Goal: Information Seeking & Learning: Learn about a topic

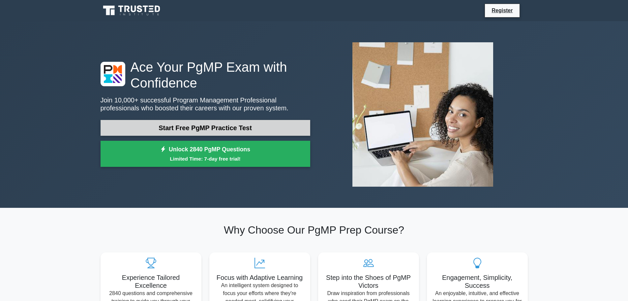
click at [250, 129] on link "Start Free PgMP Practice Test" at bounding box center [206, 128] width 210 height 16
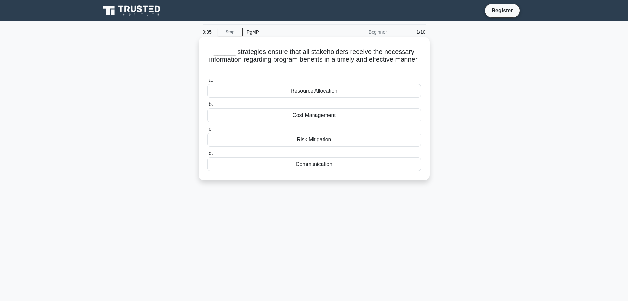
click at [312, 165] on div "Communication" at bounding box center [314, 164] width 214 height 14
click at [207, 155] on input "d. Communication" at bounding box center [207, 153] width 0 height 4
click at [336, 114] on div "Program Charter" at bounding box center [314, 115] width 214 height 14
click at [207, 107] on input "b. Program Charter" at bounding box center [207, 104] width 0 height 4
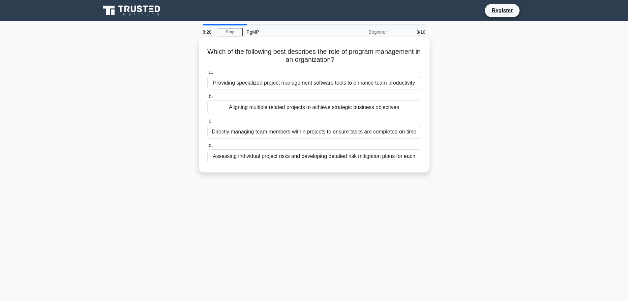
click at [415, 108] on div "Aligning multiple related projects to achieve strategic business objectives" at bounding box center [314, 107] width 214 height 14
click at [207, 99] on input "b. Aligning multiple related projects to achieve strategic business objectives" at bounding box center [207, 96] width 0 height 4
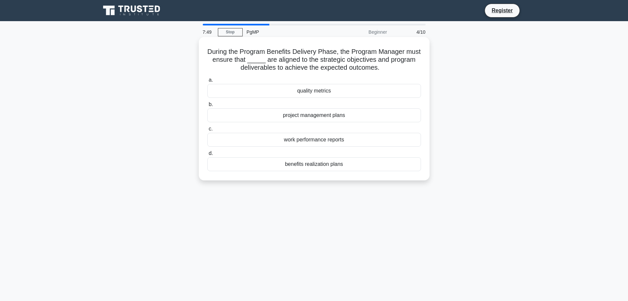
click at [340, 166] on div "benefits realization plans" at bounding box center [314, 164] width 214 height 14
click at [207, 155] on input "d. benefits realization plans" at bounding box center [207, 153] width 0 height 4
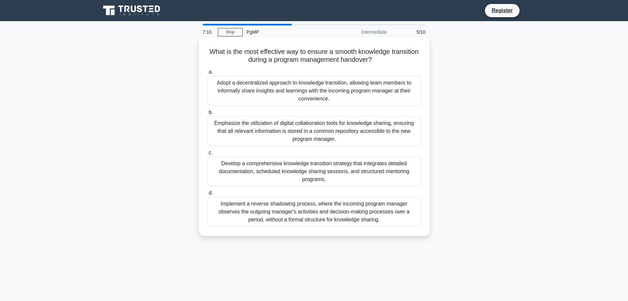
click at [409, 169] on div "Develop a comprehensive knowledge transition strategy that integrates detailed …" at bounding box center [314, 171] width 214 height 30
click at [207, 155] on input "c. Develop a comprehensive knowledge transition strategy that integrates detail…" at bounding box center [207, 152] width 0 height 4
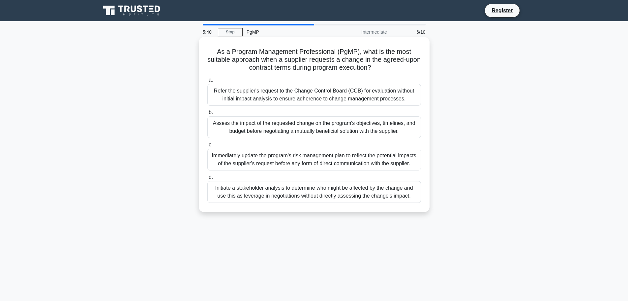
click at [332, 132] on div "Assess the impact of the requested change on the program's objectives, timeline…" at bounding box center [314, 127] width 214 height 22
click at [207, 114] on input "b. Assess the impact of the requested change on the program's objectives, timel…" at bounding box center [207, 112] width 0 height 4
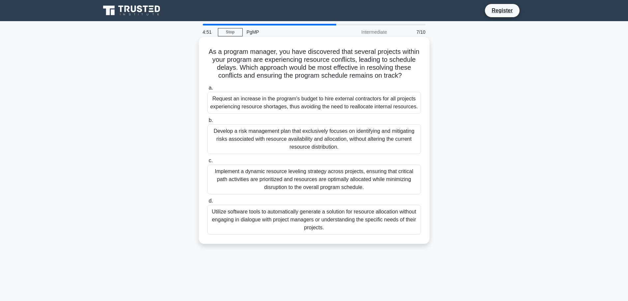
click at [395, 183] on div "Implement a dynamic resource leveling strategy across projects, ensuring that c…" at bounding box center [314, 179] width 214 height 30
click at [207, 163] on input "c. Implement a dynamic resource leveling strategy across projects, ensuring tha…" at bounding box center [207, 160] width 0 height 4
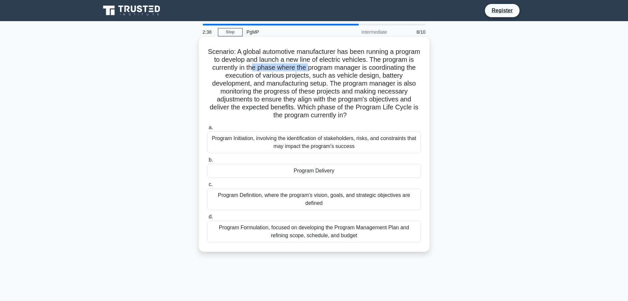
drag, startPoint x: 295, startPoint y: 68, endPoint x: 351, endPoint y: 68, distance: 56.4
click at [351, 68] on h5 "Scenario: A global automotive manufacturer has been running a program to develo…" at bounding box center [314, 84] width 215 height 72
click at [378, 67] on h5 "Scenario: A global automotive manufacturer has been running a program to develo…" at bounding box center [314, 84] width 215 height 72
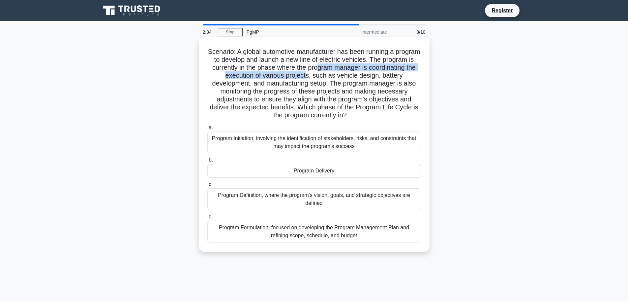
drag, startPoint x: 406, startPoint y: 71, endPoint x: 344, endPoint y: 76, distance: 61.6
click at [344, 76] on h5 "Scenario: A global automotive manufacturer has been running a program to develo…" at bounding box center [314, 84] width 215 height 72
click at [318, 77] on h5 "Scenario: A global automotive manufacturer has been running a program to develo…" at bounding box center [314, 84] width 215 height 72
drag, startPoint x: 335, startPoint y: 77, endPoint x: 325, endPoint y: 67, distance: 14.9
click at [227, 76] on h5 "Scenario: A global automotive manufacturer has been running a program to develo…" at bounding box center [314, 84] width 215 height 72
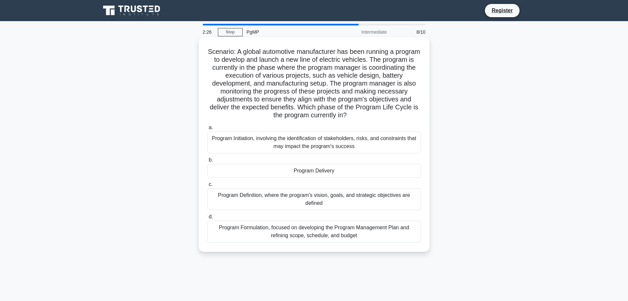
click at [372, 78] on h5 "Scenario: A global automotive manufacturer has been running a program to develo…" at bounding box center [314, 84] width 215 height 72
drag, startPoint x: 376, startPoint y: 75, endPoint x: 351, endPoint y: 77, distance: 24.8
click at [411, 74] on h5 "Scenario: A global automotive manufacturer has been running a program to develo…" at bounding box center [314, 84] width 215 height 72
drag, startPoint x: 212, startPoint y: 84, endPoint x: 272, endPoint y: 84, distance: 60.0
click at [272, 84] on h5 "Scenario: A global automotive manufacturer has been running a program to develo…" at bounding box center [314, 84] width 215 height 72
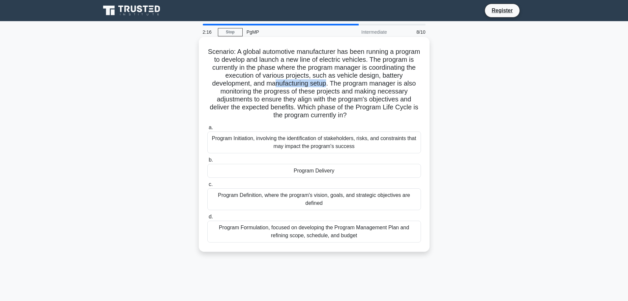
drag, startPoint x: 295, startPoint y: 83, endPoint x: 350, endPoint y: 84, distance: 55.1
click at [350, 84] on h5 "Scenario: A global automotive manufacturer has been running a program to develo…" at bounding box center [314, 84] width 215 height 72
drag, startPoint x: 372, startPoint y: 83, endPoint x: 212, endPoint y: 92, distance: 159.9
click at [212, 92] on h5 "Scenario: A global automotive manufacturer has been running a program to develo…" at bounding box center [314, 84] width 215 height 72
click at [244, 99] on h5 "Scenario: A global automotive manufacturer has been running a program to develo…" at bounding box center [314, 84] width 215 height 72
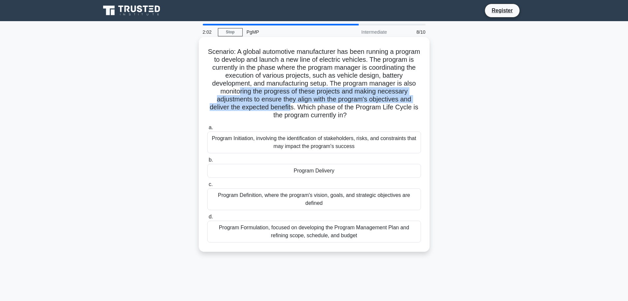
drag, startPoint x: 250, startPoint y: 90, endPoint x: 293, endPoint y: 108, distance: 46.3
click at [293, 108] on h5 "Scenario: A global automotive manufacturer has been running a program to develo…" at bounding box center [314, 84] width 215 height 72
drag, startPoint x: 288, startPoint y: 107, endPoint x: 298, endPoint y: 107, distance: 9.9
click at [288, 107] on h5 "Scenario: A global automotive manufacturer has been running a program to develo…" at bounding box center [314, 84] width 215 height 72
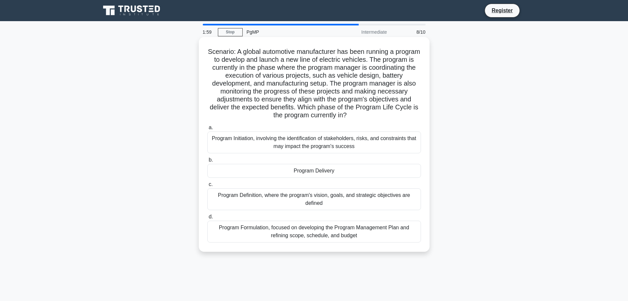
click at [299, 108] on h5 "Scenario: A global automotive manufacturer has been running a program to develo…" at bounding box center [314, 84] width 215 height 72
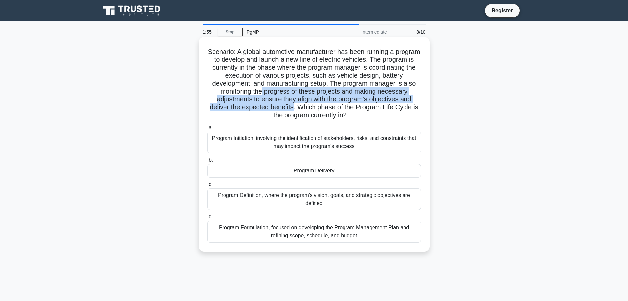
drag, startPoint x: 274, startPoint y: 93, endPoint x: 295, endPoint y: 107, distance: 25.2
click at [295, 107] on h5 "Scenario: A global automotive manufacturer has been running a program to develo…" at bounding box center [314, 84] width 215 height 72
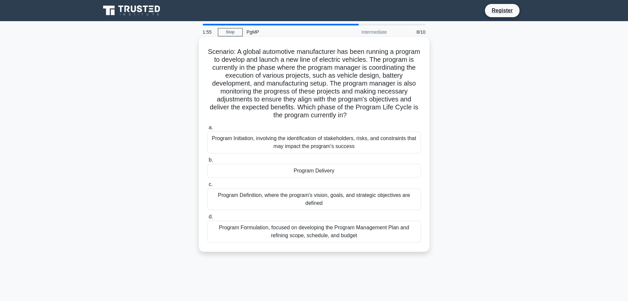
click at [297, 106] on h5 "Scenario: A global automotive manufacturer has been running a program to develo…" at bounding box center [314, 84] width 215 height 72
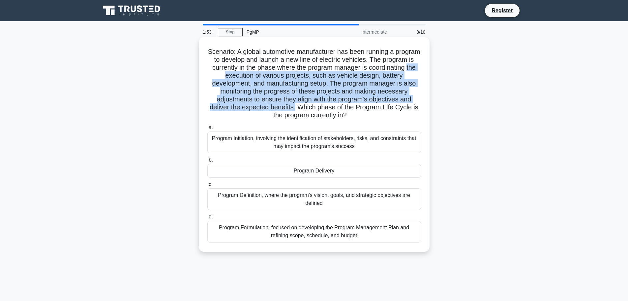
drag, startPoint x: 297, startPoint y: 109, endPoint x: 251, endPoint y: 72, distance: 58.9
click at [251, 72] on h5 "Scenario: A global automotive manufacturer has been running a program to develo…" at bounding box center [314, 84] width 215 height 72
click at [290, 91] on h5 "Scenario: A global automotive manufacturer has been running a program to develo…" at bounding box center [314, 84] width 215 height 72
drag, startPoint x: 227, startPoint y: 137, endPoint x: 249, endPoint y: 137, distance: 22.1
click at [249, 137] on div "Program Initiation, involving the identification of stakeholders, risks, and co…" at bounding box center [314, 142] width 214 height 22
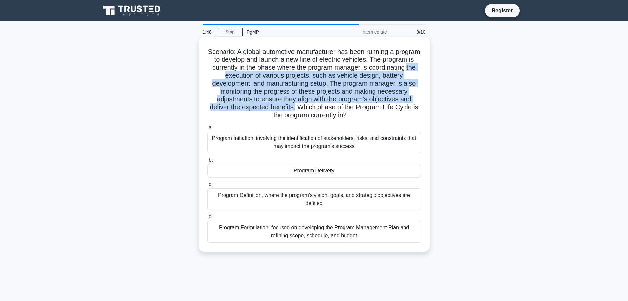
drag, startPoint x: 238, startPoint y: 197, endPoint x: 259, endPoint y: 196, distance: 21.1
click at [259, 196] on div "Program Definition, where the program's vision, goals, and strategic objectives…" at bounding box center [314, 199] width 214 height 22
drag, startPoint x: 238, startPoint y: 229, endPoint x: 280, endPoint y: 228, distance: 41.9
click at [280, 228] on div "Program Formulation, focused on developing the Program Management Plan and refi…" at bounding box center [314, 231] width 214 height 22
drag, startPoint x: 239, startPoint y: 195, endPoint x: 272, endPoint y: 197, distance: 33.0
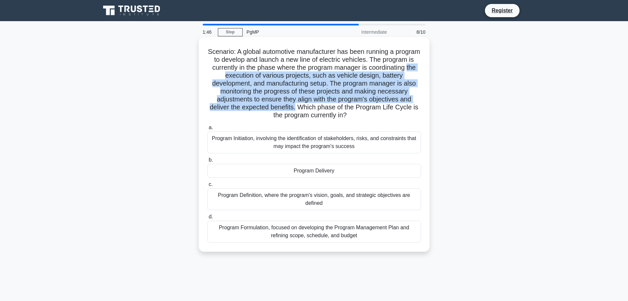
click at [272, 197] on div "Program Definition, where the program's vision, goals, and strategic objectives…" at bounding box center [314, 199] width 214 height 22
click at [274, 229] on div "Program Formulation, focused on developing the Program Management Plan and refi…" at bounding box center [314, 231] width 214 height 22
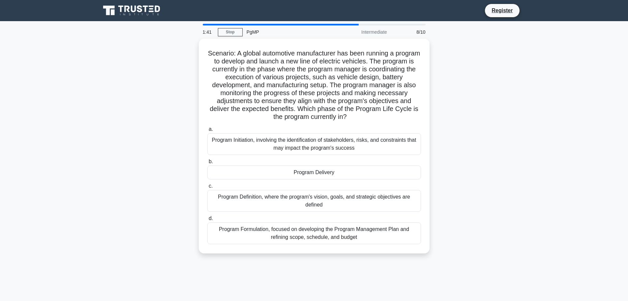
click at [475, 168] on div "Scenario: A global automotive manufacturer has been running a program to develo…" at bounding box center [314, 150] width 435 height 222
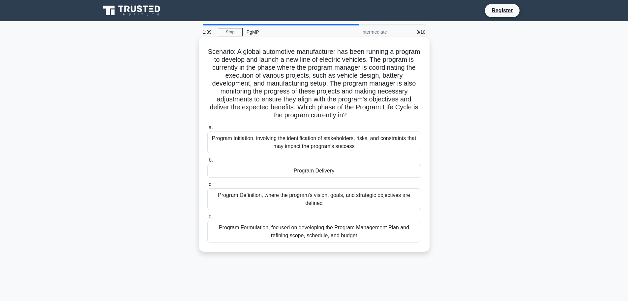
click at [324, 171] on div "Program Delivery" at bounding box center [314, 171] width 214 height 14
click at [207, 162] on input "b. Program Delivery" at bounding box center [207, 160] width 0 height 4
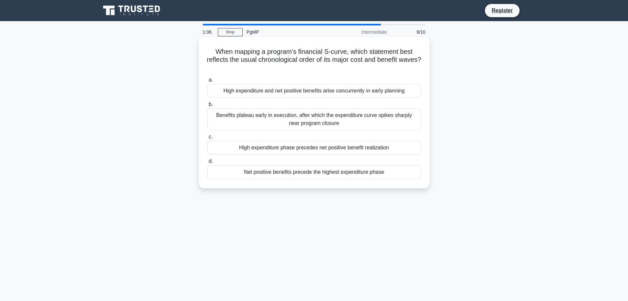
drag, startPoint x: 285, startPoint y: 59, endPoint x: 416, endPoint y: 64, distance: 131.1
click at [416, 64] on h5 "When mapping a program’s financial S-curve, which statement best reflects the u…" at bounding box center [314, 60] width 215 height 24
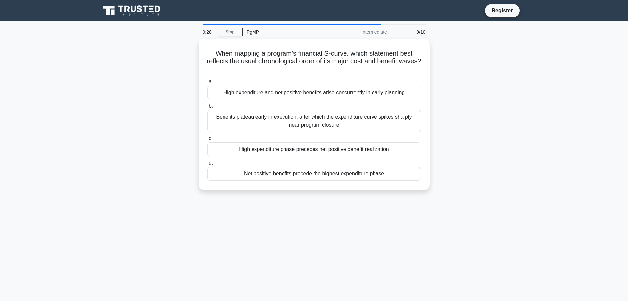
click at [471, 103] on div "When mapping a program’s financial S-curve, which statement best reflects the u…" at bounding box center [314, 118] width 435 height 159
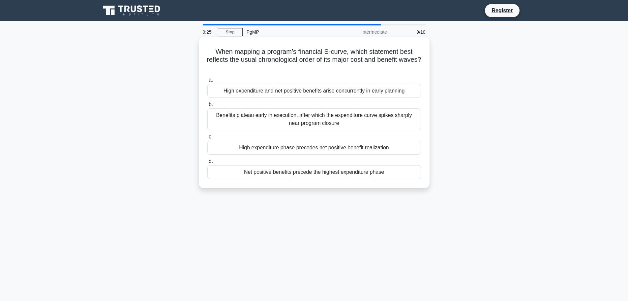
click at [380, 93] on div "High expenditure and net positive benefits arise concurrently in early planning" at bounding box center [314, 91] width 214 height 14
click at [207, 82] on input "a. High expenditure and net positive benefits arise concurrently in early plann…" at bounding box center [207, 80] width 0 height 4
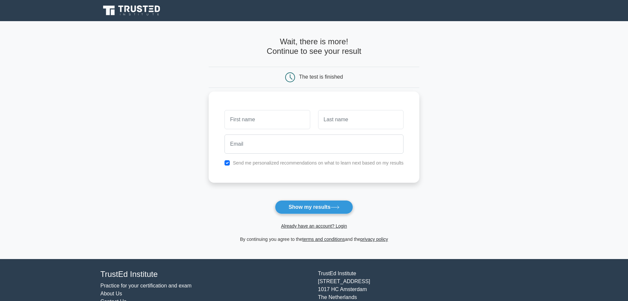
click at [281, 122] on input "text" at bounding box center [267, 119] width 85 height 19
type input "neslisah"
click at [337, 123] on input "text" at bounding box center [360, 119] width 85 height 19
type input "tanis"
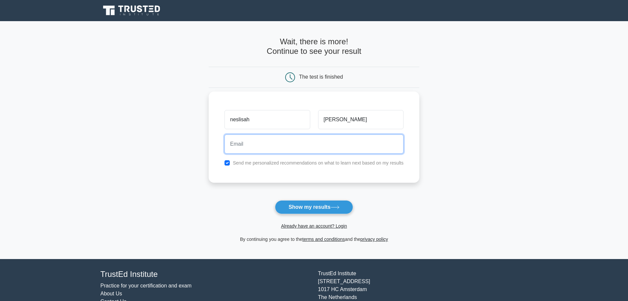
click at [346, 144] on input "email" at bounding box center [314, 143] width 179 height 19
click at [271, 145] on input "neslisah.tanis2@huawei.com" at bounding box center [314, 143] width 179 height 19
drag, startPoint x: 288, startPoint y: 146, endPoint x: 264, endPoint y: 144, distance: 24.1
click at [264, 144] on input "neslisah.tanis2@huawei.com" at bounding box center [314, 143] width 179 height 19
type input "neslisah.tanis2@gmail.com"
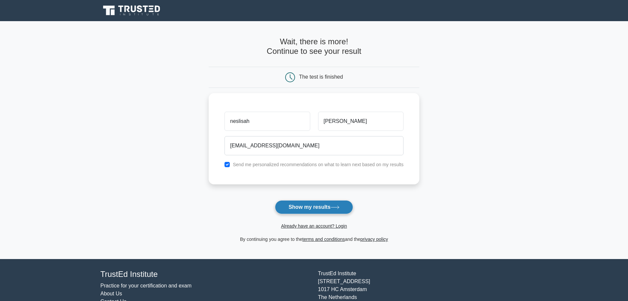
click at [311, 209] on button "Show my results" at bounding box center [314, 207] width 78 height 14
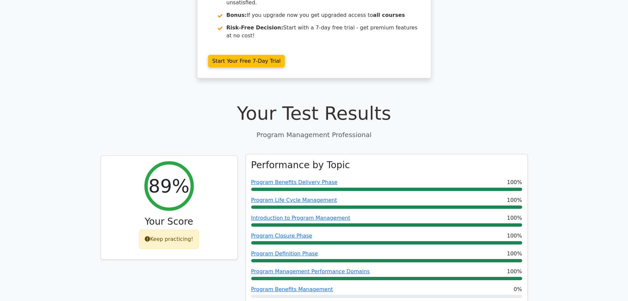
scroll to position [132, 0]
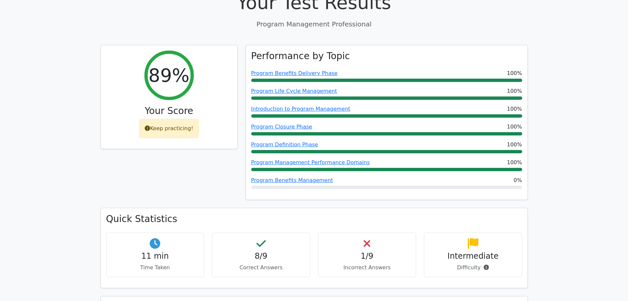
scroll to position [264, 0]
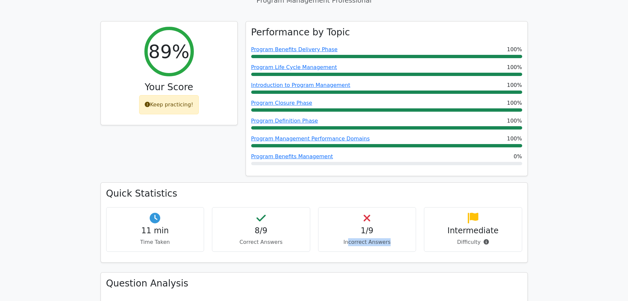
drag, startPoint x: 360, startPoint y: 209, endPoint x: 396, endPoint y: 208, distance: 36.0
click at [396, 238] on p "Incorrect Answers" at bounding box center [367, 242] width 87 height 8
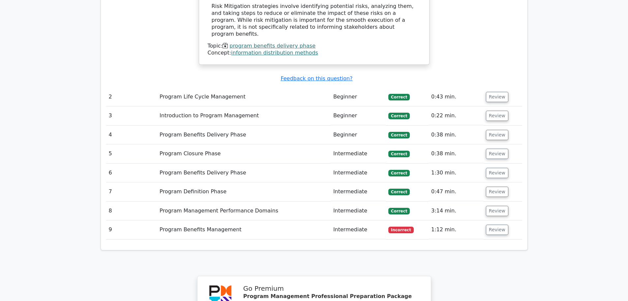
scroll to position [858, 0]
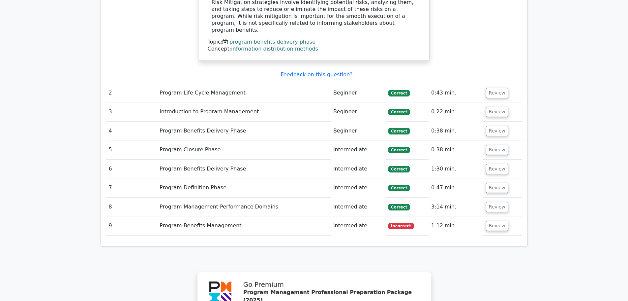
click at [206, 216] on td "Program Benefits Management" at bounding box center [244, 225] width 174 height 19
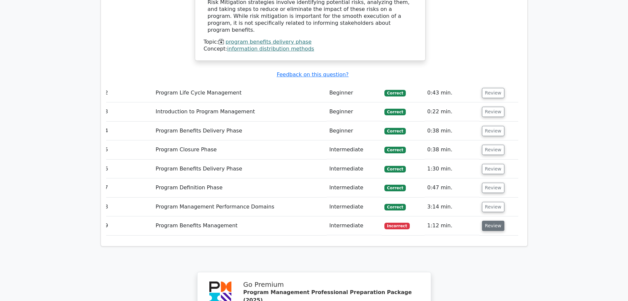
click at [493, 220] on button "Review" at bounding box center [493, 225] width 22 height 10
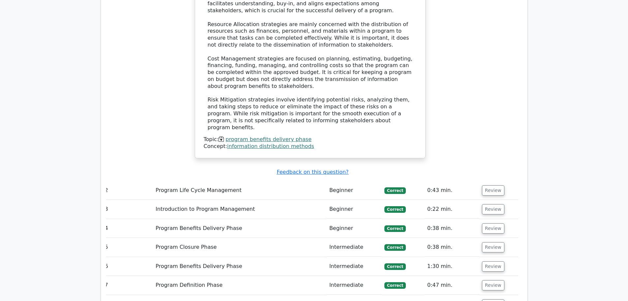
scroll to position [828, 0]
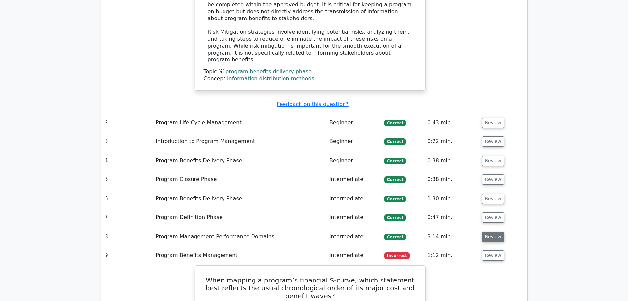
click at [492, 231] on button "Review" at bounding box center [493, 236] width 22 height 10
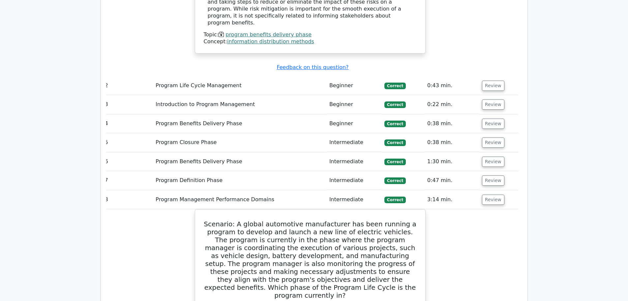
scroll to position [861, 0]
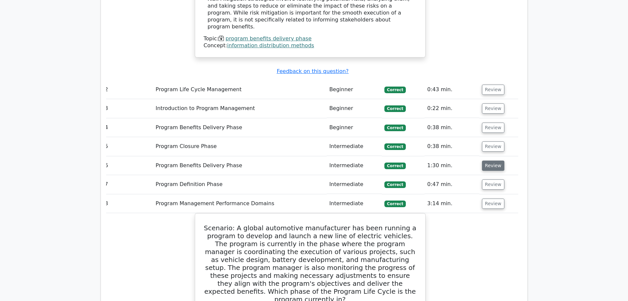
click at [490, 160] on button "Review" at bounding box center [493, 165] width 22 height 10
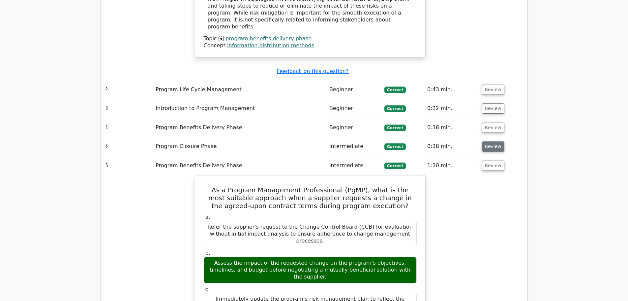
click at [492, 141] on button "Review" at bounding box center [493, 146] width 22 height 10
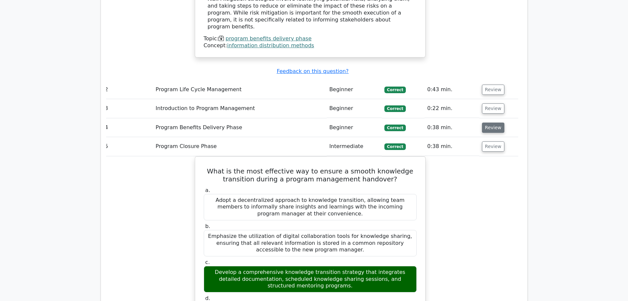
click at [490, 122] on button "Review" at bounding box center [493, 127] width 22 height 10
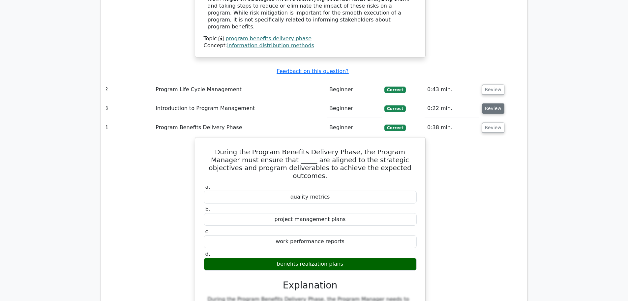
click at [486, 103] on button "Review" at bounding box center [493, 108] width 22 height 10
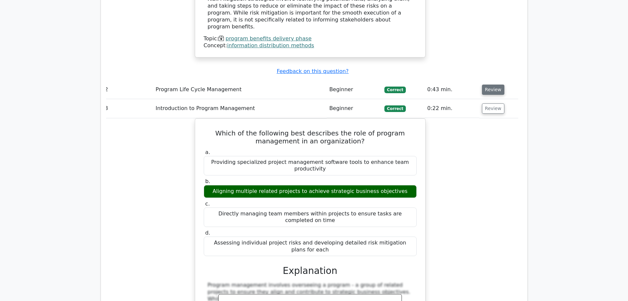
click at [492, 84] on button "Review" at bounding box center [493, 89] width 22 height 10
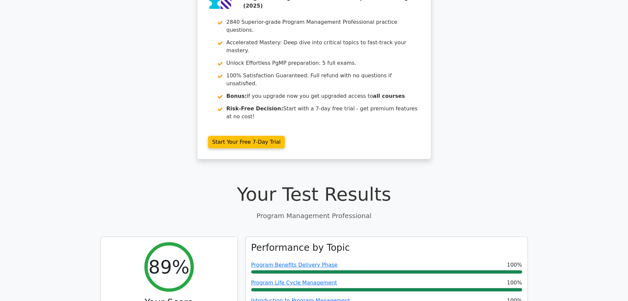
scroll to position [0, 0]
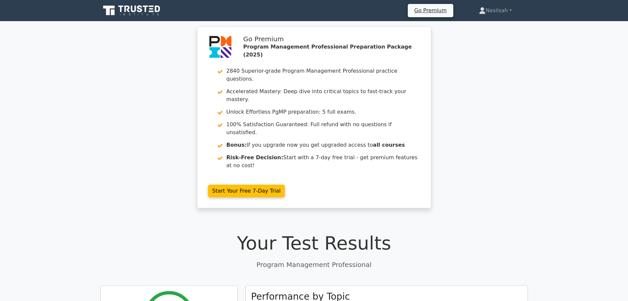
click at [477, 116] on div "Go Premium Program Management Professional Preparation Package (2025) 2840 Supe…" at bounding box center [314, 120] width 628 height 189
click at [508, 92] on div "Go Premium Program Management Professional Preparation Package (2025) 2840 Supe…" at bounding box center [314, 120] width 628 height 189
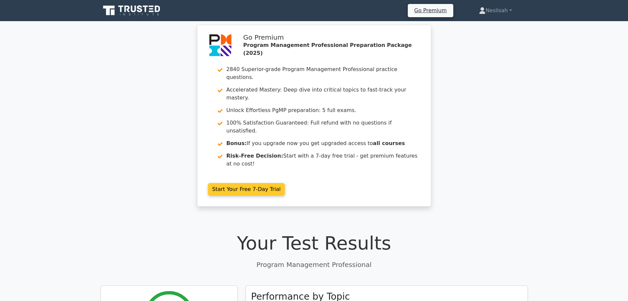
click at [238, 183] on link "Start Your Free 7-Day Trial" at bounding box center [246, 189] width 77 height 13
